Goal: Find specific page/section: Find specific page/section

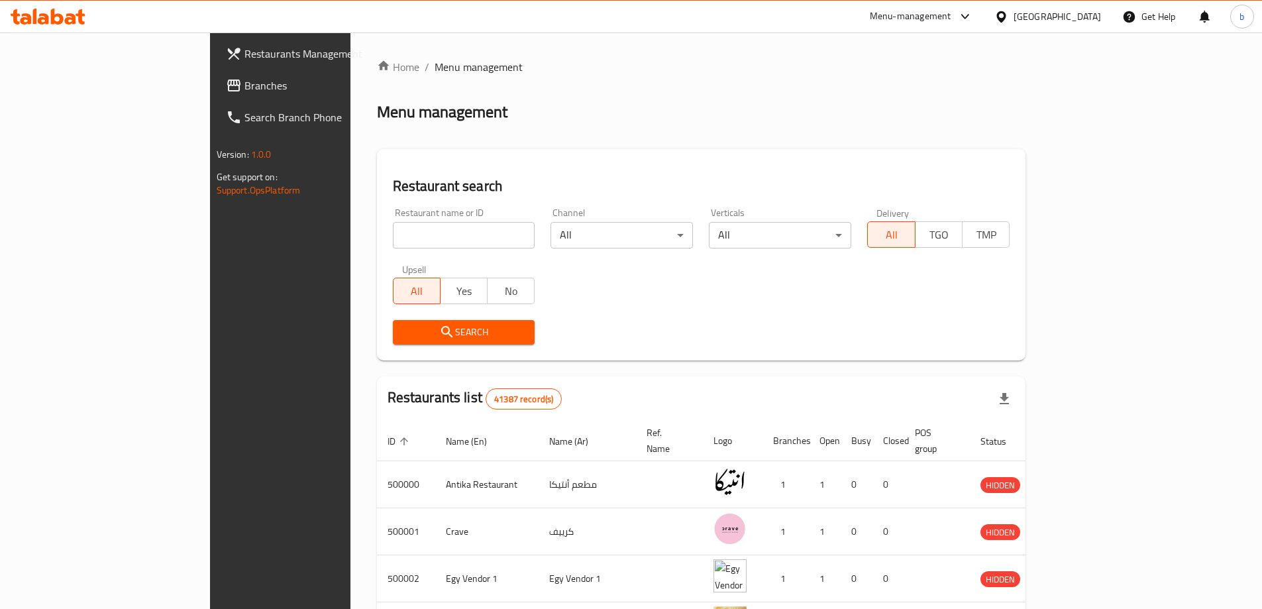
click at [1014, 10] on div at bounding box center [1004, 16] width 19 height 15
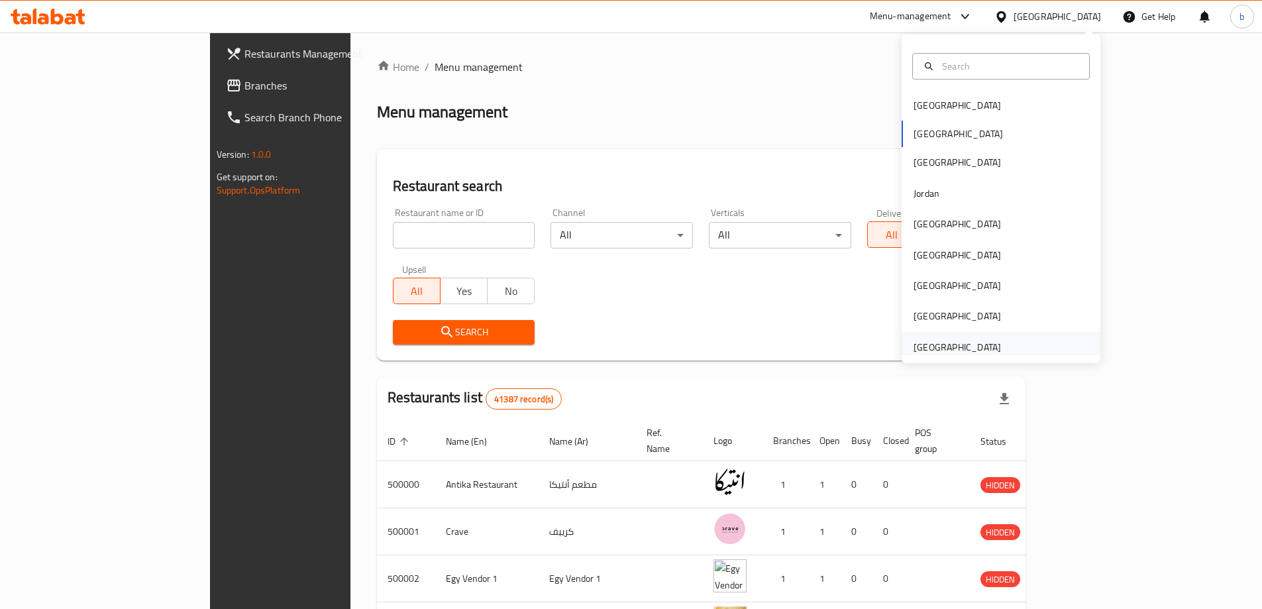
click at [952, 341] on div "[GEOGRAPHIC_DATA]" at bounding box center [957, 347] width 87 height 15
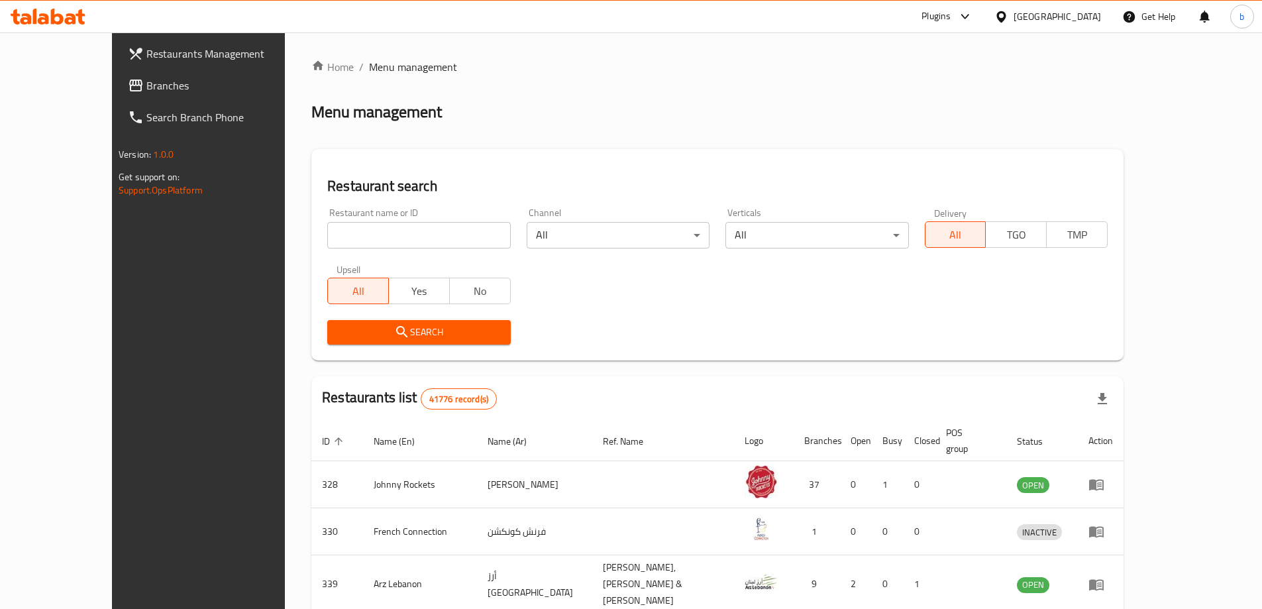
click at [146, 85] on span "Branches" at bounding box center [229, 86] width 166 height 16
